Goal: Information Seeking & Learning: Learn about a topic

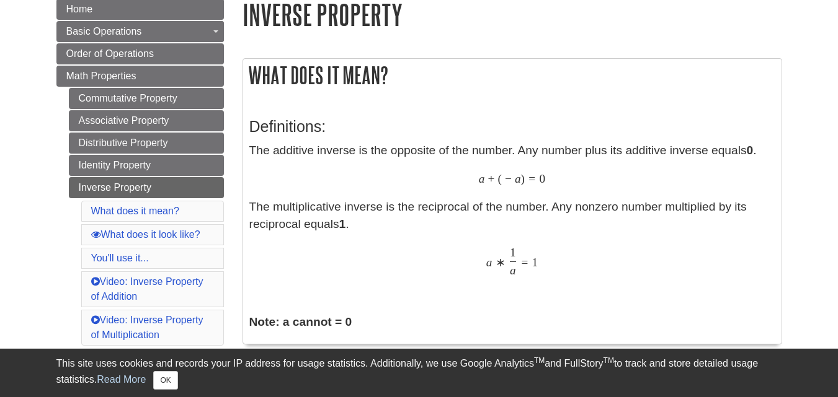
scroll to position [186, 0]
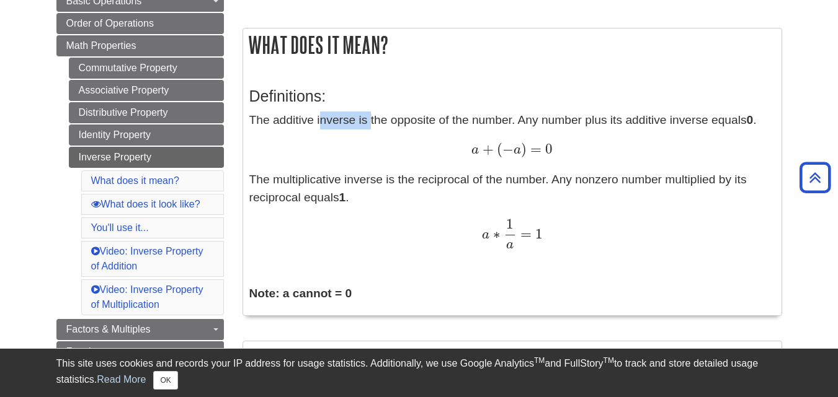
drag, startPoint x: 322, startPoint y: 120, endPoint x: 371, endPoint y: 117, distance: 49.7
click at [371, 117] on p "The additive inverse is the opposite of the number. Any number plus its additiv…" at bounding box center [512, 181] width 526 height 138
drag, startPoint x: 404, startPoint y: 117, endPoint x: 572, endPoint y: 130, distance: 168.5
click at [572, 130] on p "The additive inverse is the opposite of the number. Any number plus its additiv…" at bounding box center [512, 181] width 526 height 138
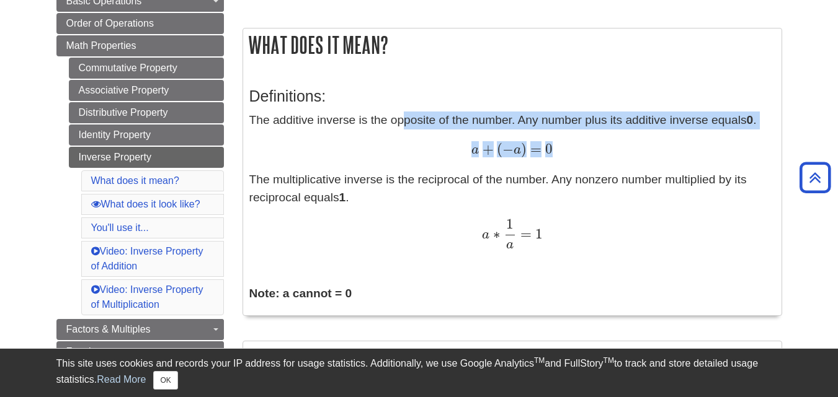
click at [624, 121] on p "The additive inverse is the opposite of the number. Any number plus its additiv…" at bounding box center [512, 181] width 526 height 138
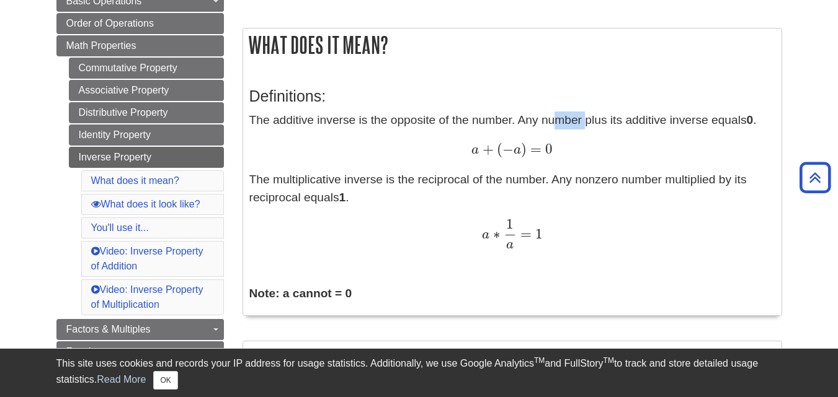
drag, startPoint x: 556, startPoint y: 120, endPoint x: 634, endPoint y: 125, distance: 78.3
click at [619, 125] on p "The additive inverse is the opposite of the number. Any number plus its additiv…" at bounding box center [512, 181] width 526 height 138
drag, startPoint x: 661, startPoint y: 120, endPoint x: 776, endPoint y: 112, distance: 115.0
click at [692, 120] on p "The additive inverse is the opposite of the number. Any number plus its additiv…" at bounding box center [512, 181] width 526 height 138
click at [721, 120] on p "The additive inverse is the opposite of the number. Any number plus its additiv…" at bounding box center [512, 181] width 526 height 138
